Goal: Information Seeking & Learning: Learn about a topic

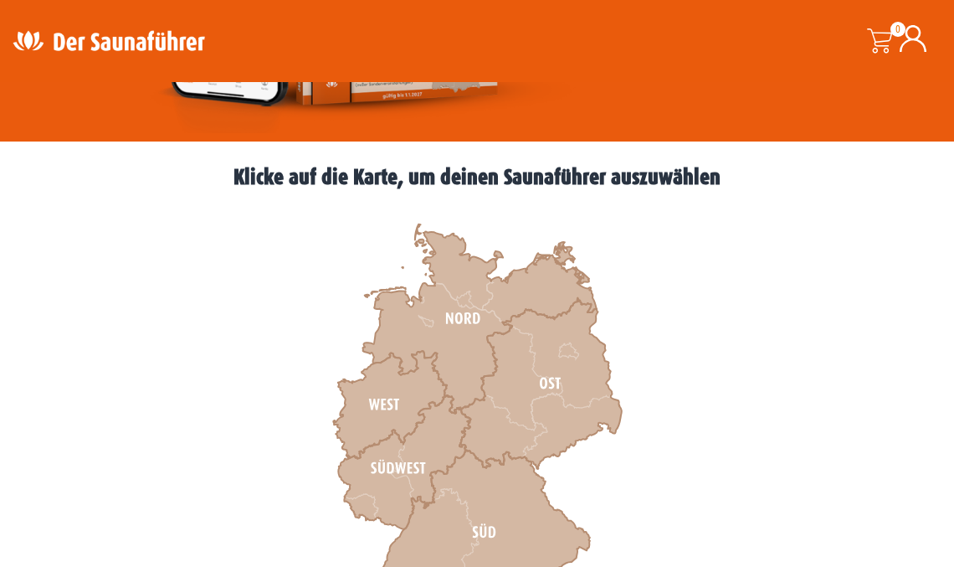
scroll to position [630, 0]
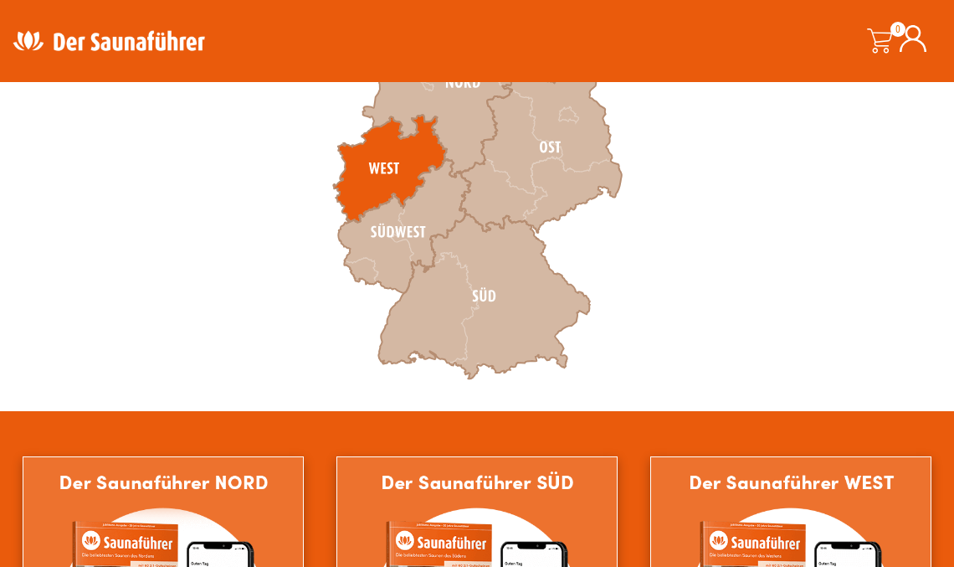
click at [388, 167] on icon at bounding box center [390, 169] width 114 height 107
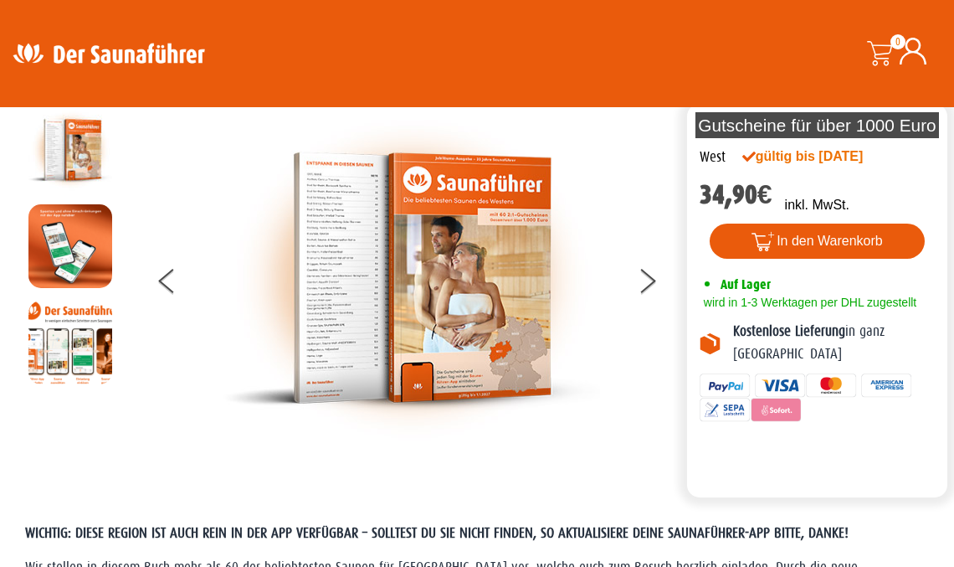
scroll to position [38, 0]
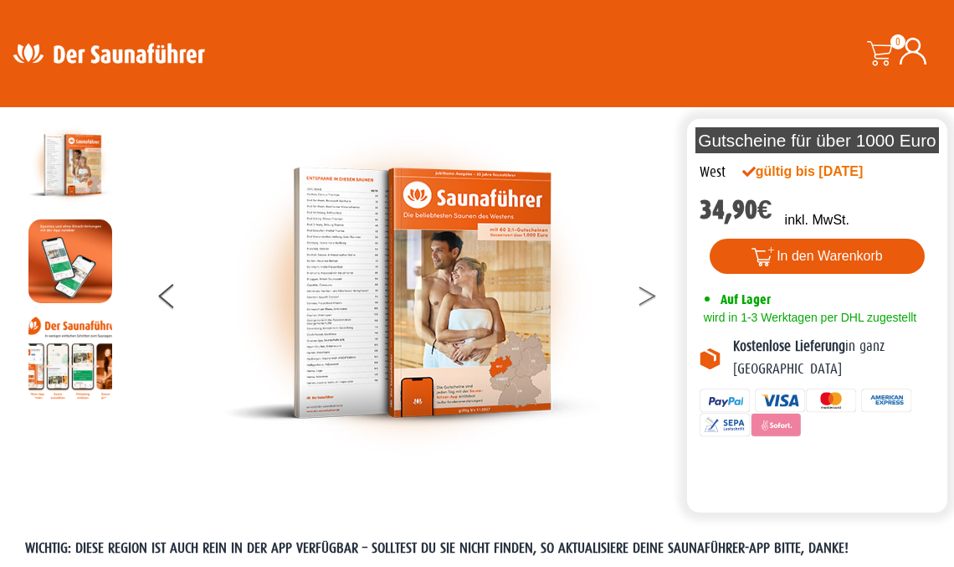
click at [650, 296] on icon at bounding box center [647, 300] width 17 height 11
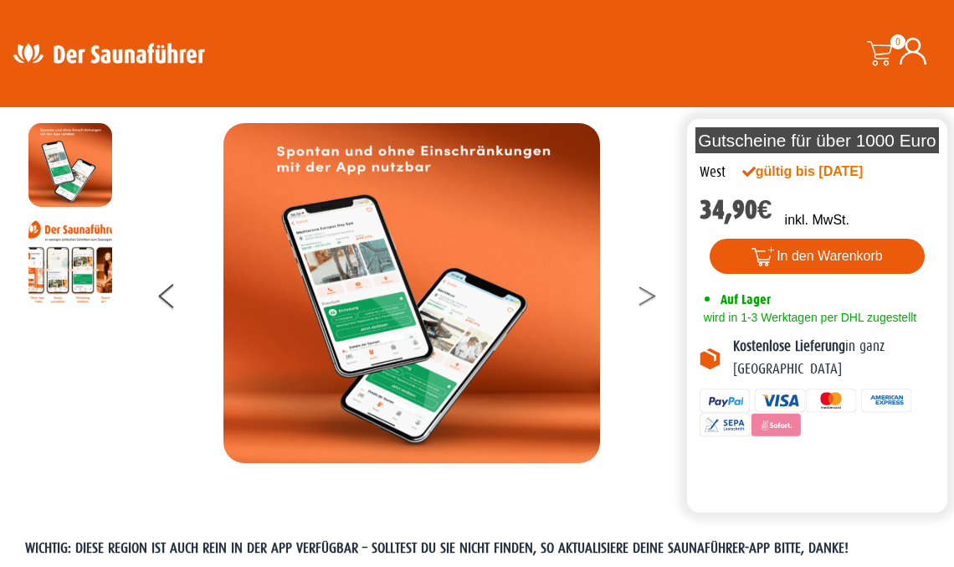
click at [650, 296] on icon at bounding box center [647, 300] width 17 height 11
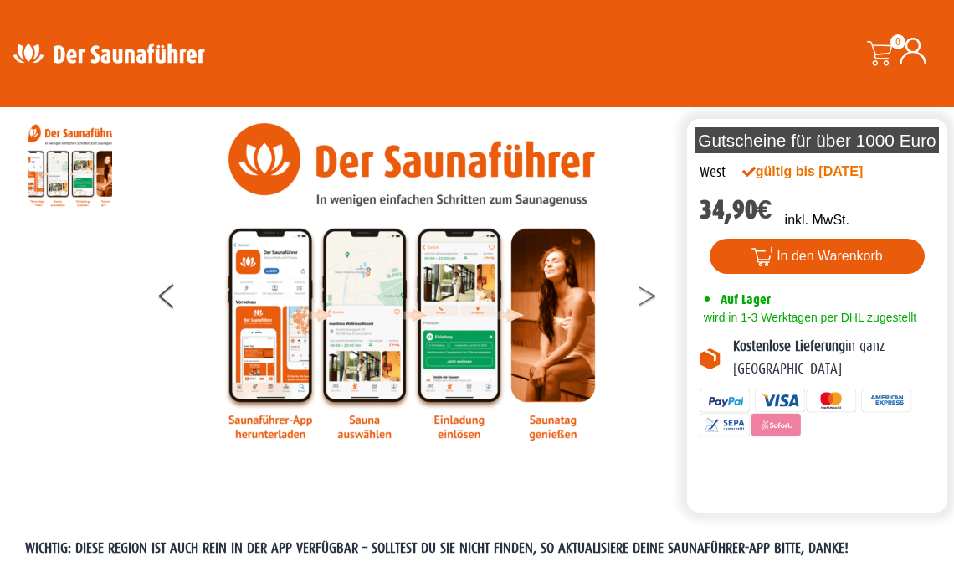
click at [650, 296] on icon at bounding box center [647, 300] width 17 height 11
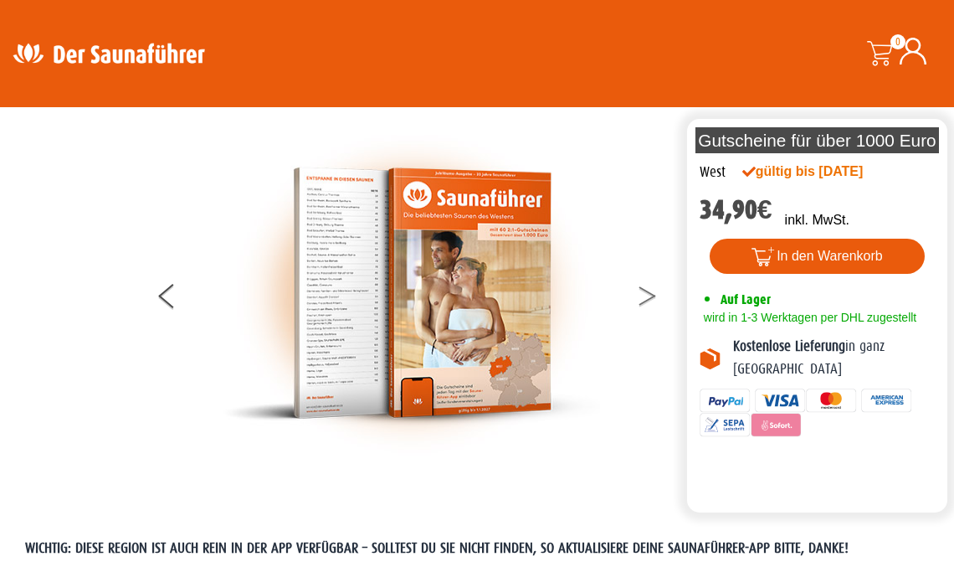
click at [650, 296] on icon at bounding box center [647, 300] width 17 height 11
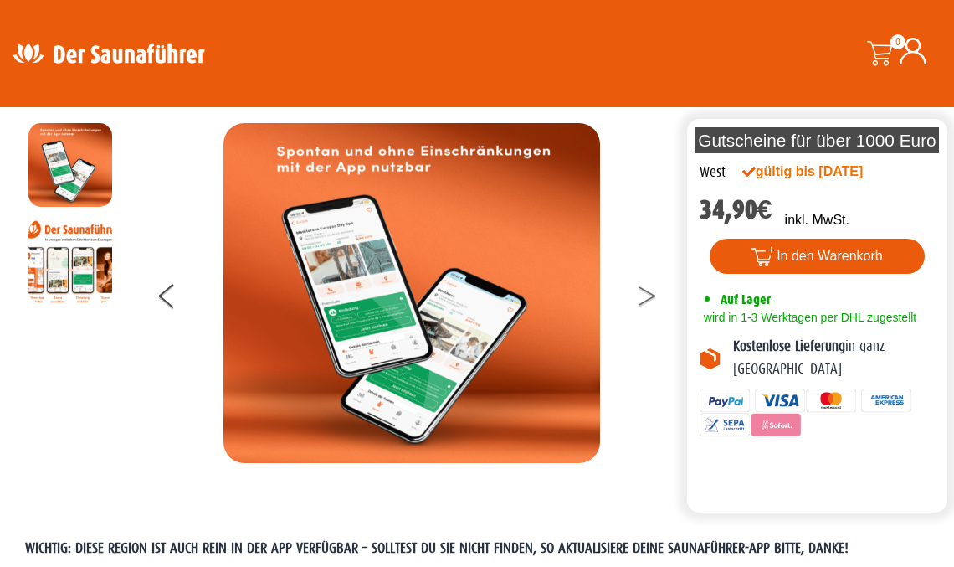
click at [650, 296] on icon at bounding box center [647, 300] width 17 height 11
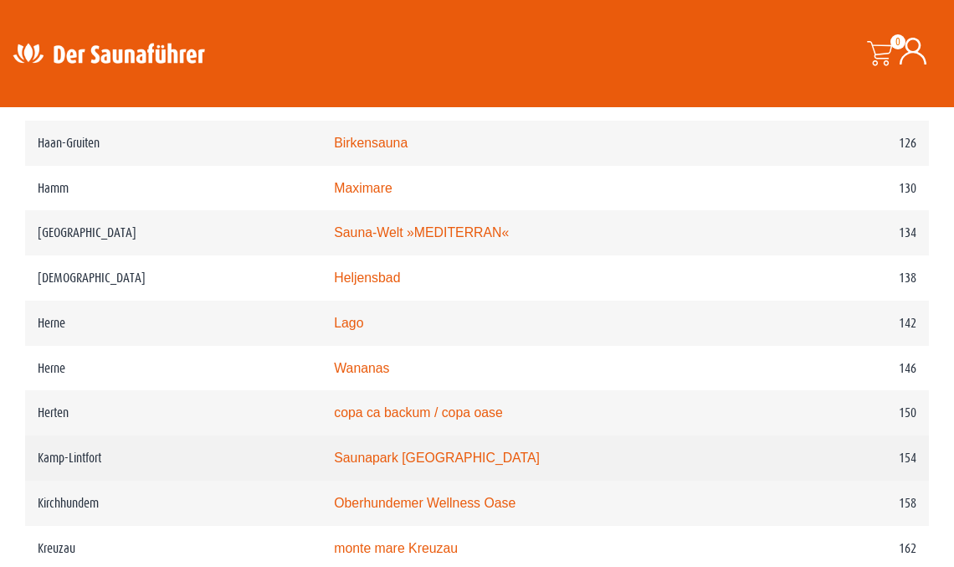
scroll to position [2074, 0]
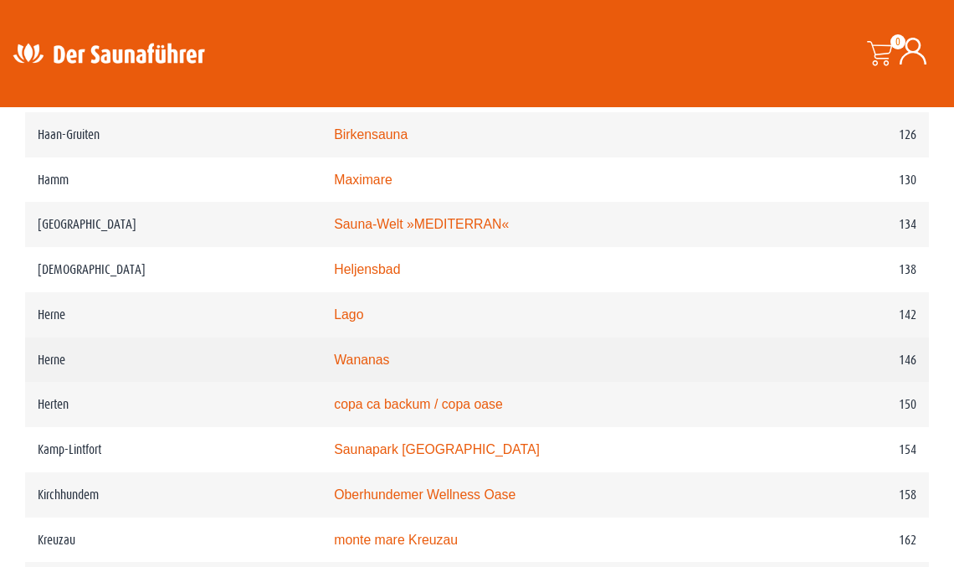
click at [362, 357] on link "Wananas" at bounding box center [361, 359] width 55 height 14
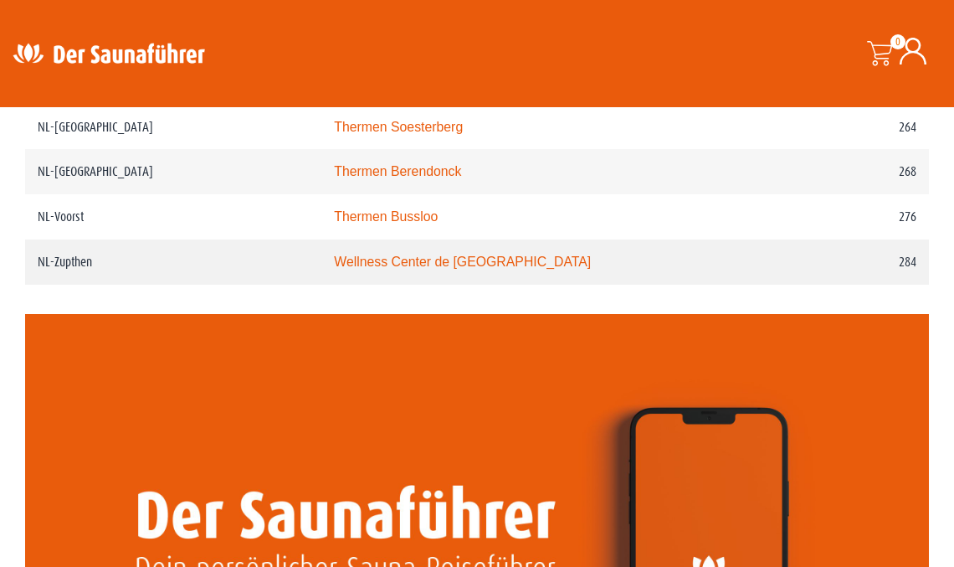
scroll to position [3660, 0]
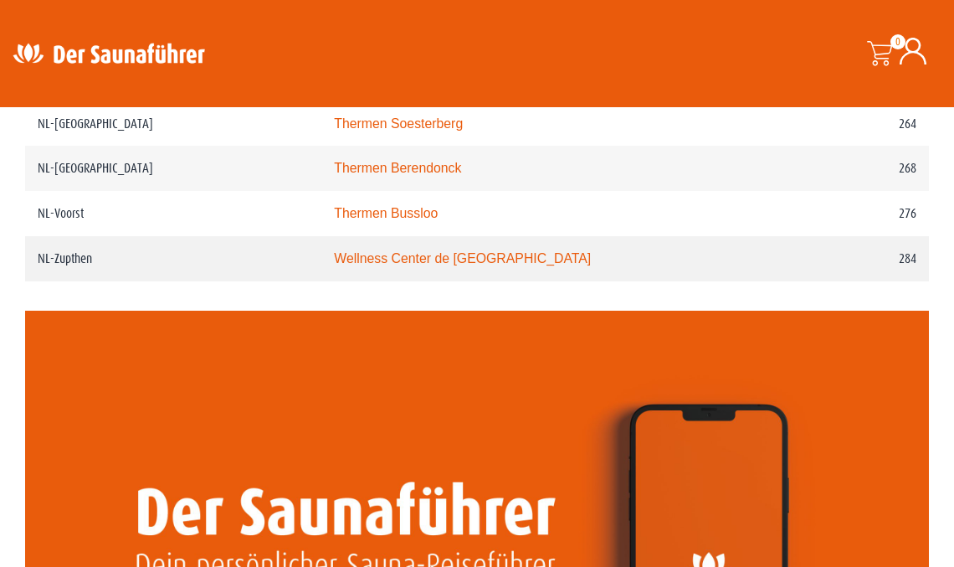
click at [376, 265] on link "Wellness Center de Bronsbergen" at bounding box center [462, 258] width 257 height 14
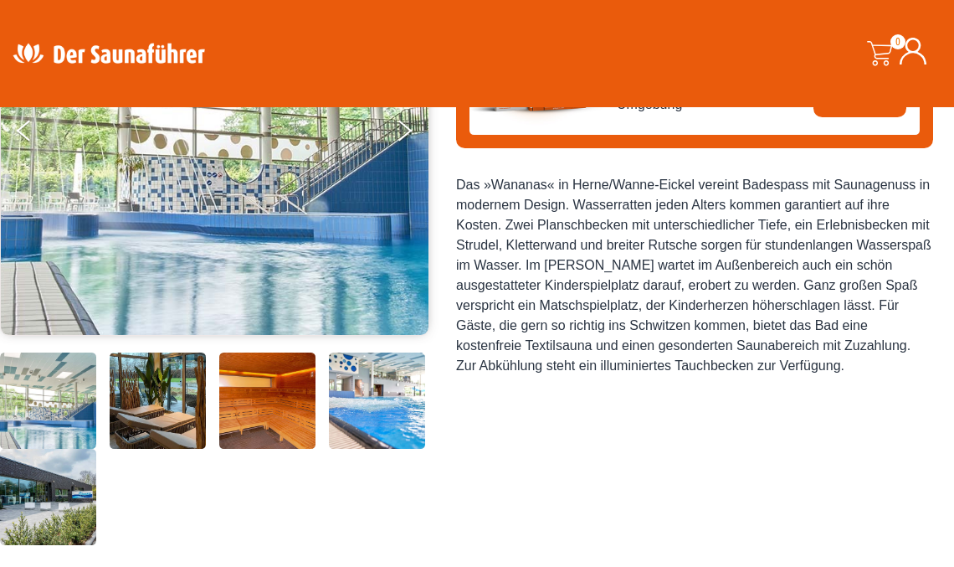
scroll to position [450, 0]
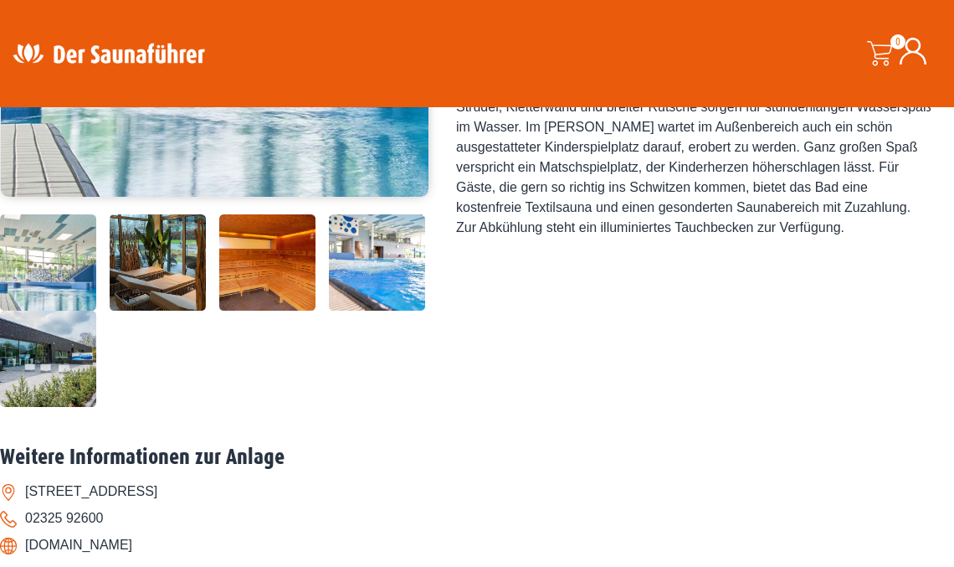
click at [134, 311] on img at bounding box center [158, 262] width 96 height 96
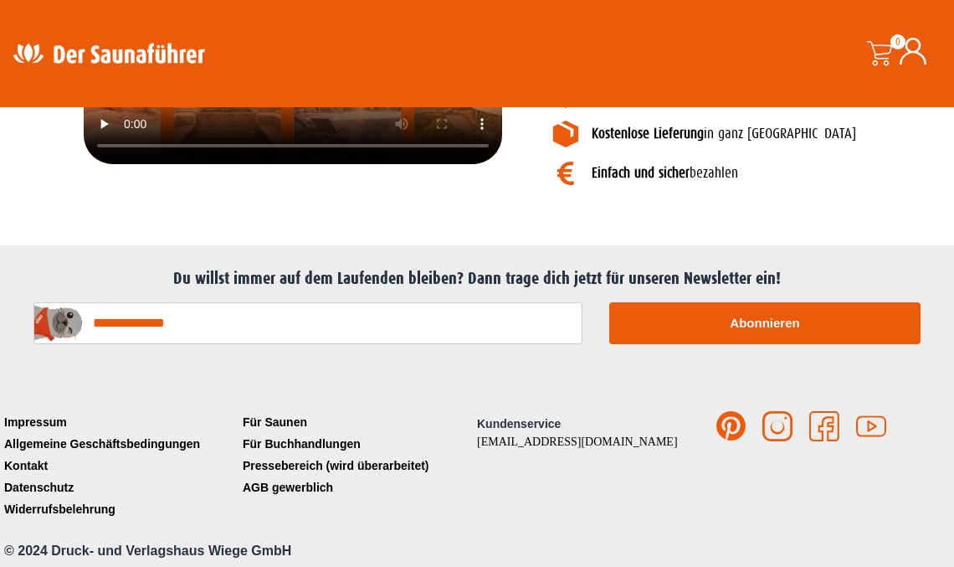
scroll to position [2116, 0]
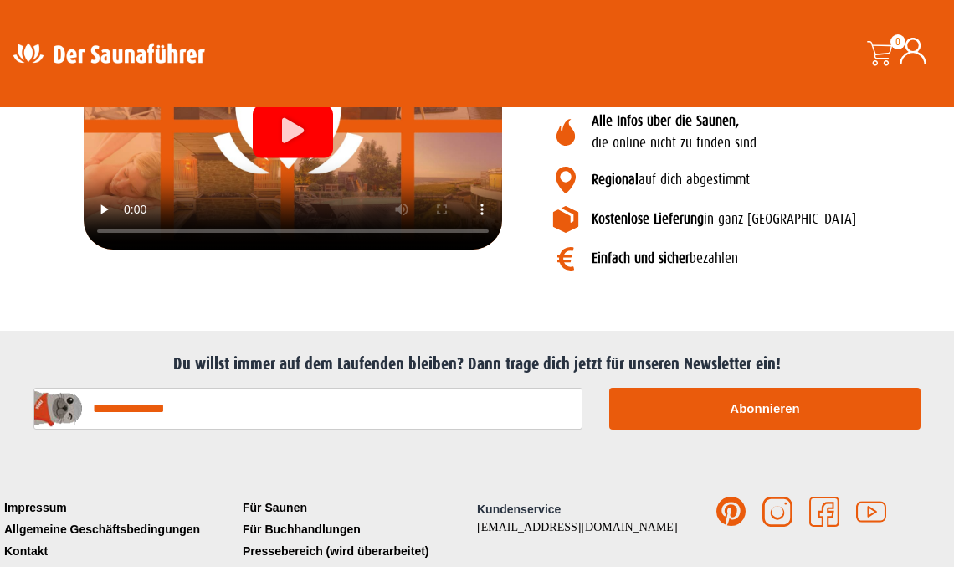
click at [303, 143] on icon "Video abspielen" at bounding box center [293, 130] width 22 height 25
click at [132, 249] on video at bounding box center [293, 131] width 419 height 235
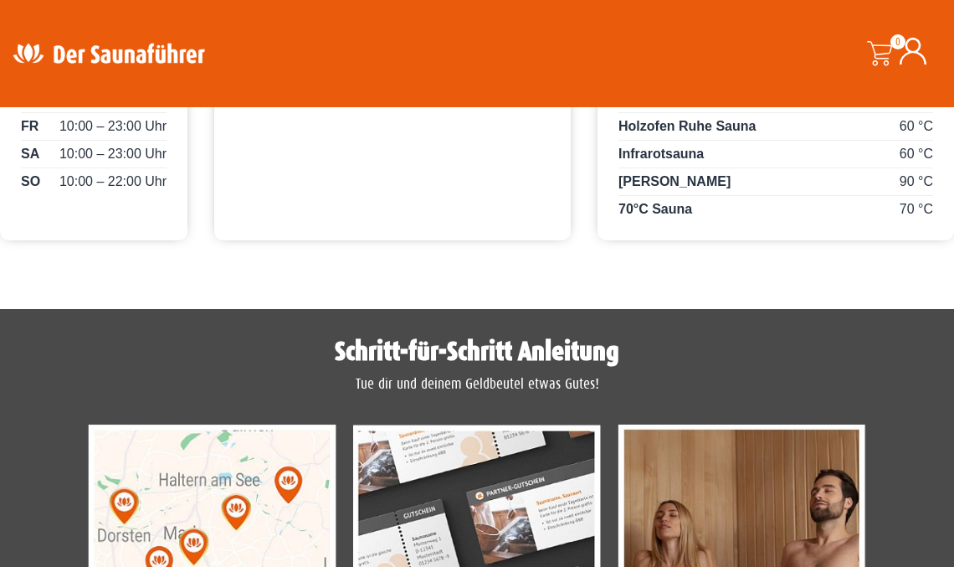
scroll to position [250, 0]
